Goal: Find specific page/section: Find specific page/section

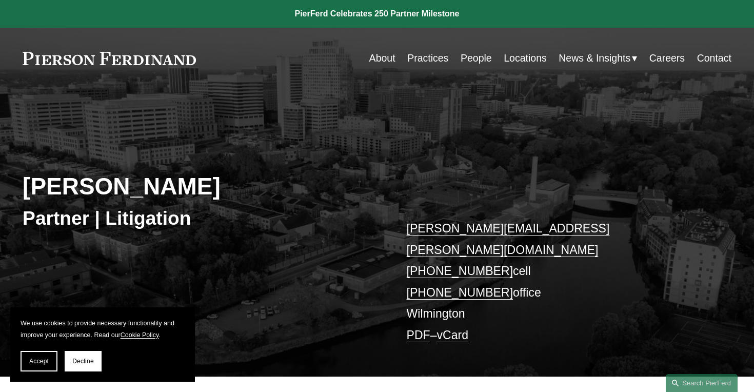
click at [378, 65] on link "About" at bounding box center [382, 58] width 26 height 20
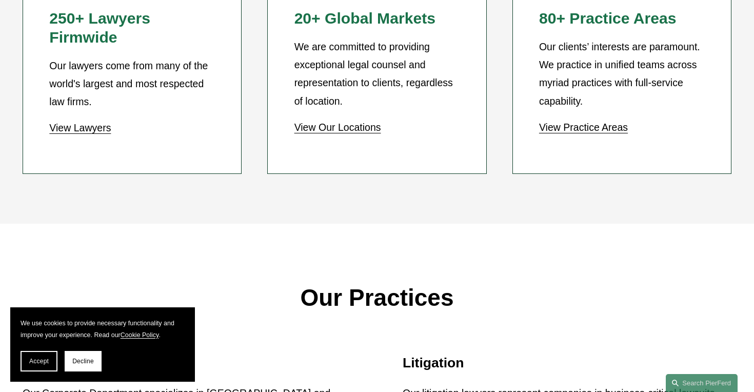
scroll to position [986, 0]
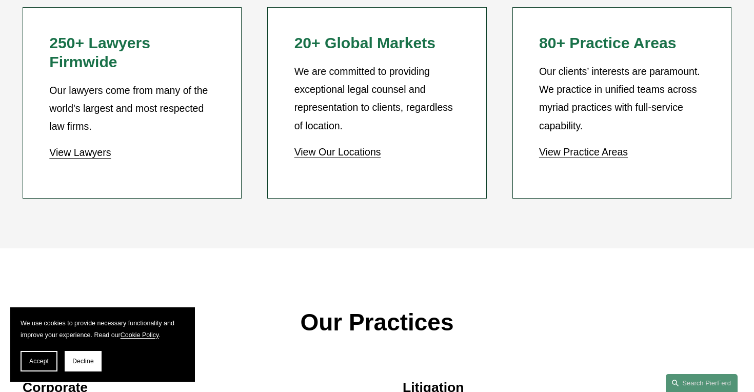
click at [88, 147] on link "View Lawyers" at bounding box center [80, 152] width 62 height 11
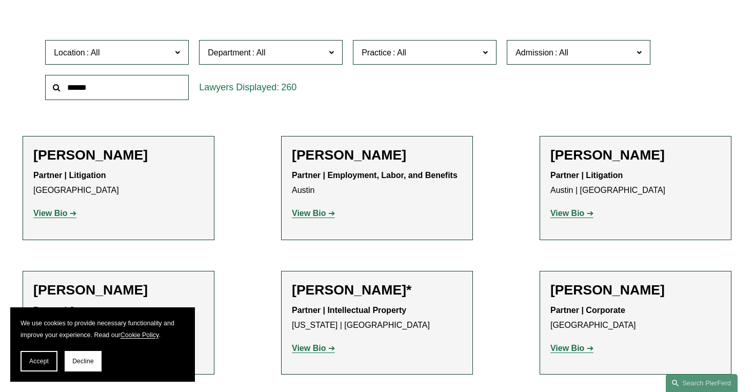
scroll to position [305, 0]
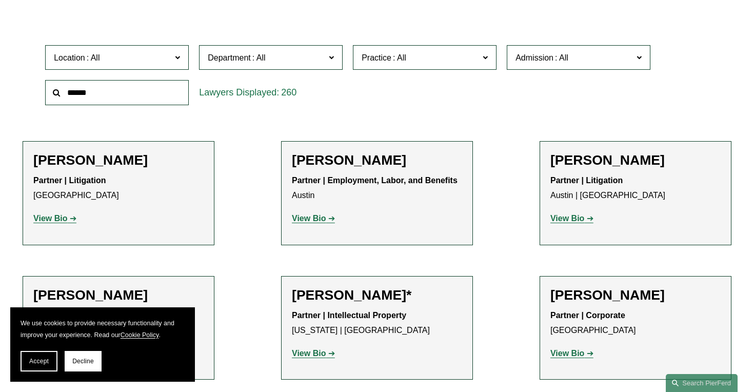
click at [147, 88] on input "text" at bounding box center [117, 92] width 144 height 25
type input "*******"
